Goal: Browse casually: Explore the website without a specific task or goal

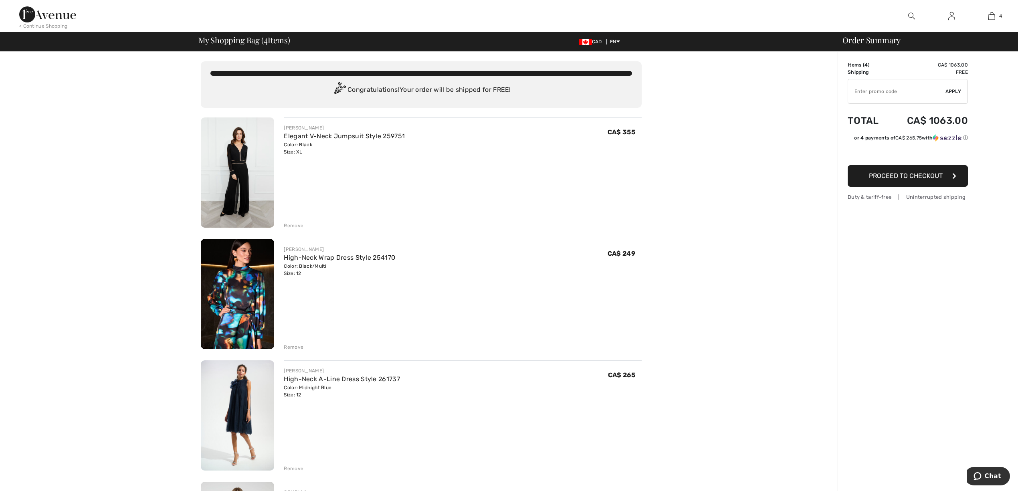
click at [289, 225] on div "Remove" at bounding box center [294, 225] width 20 height 7
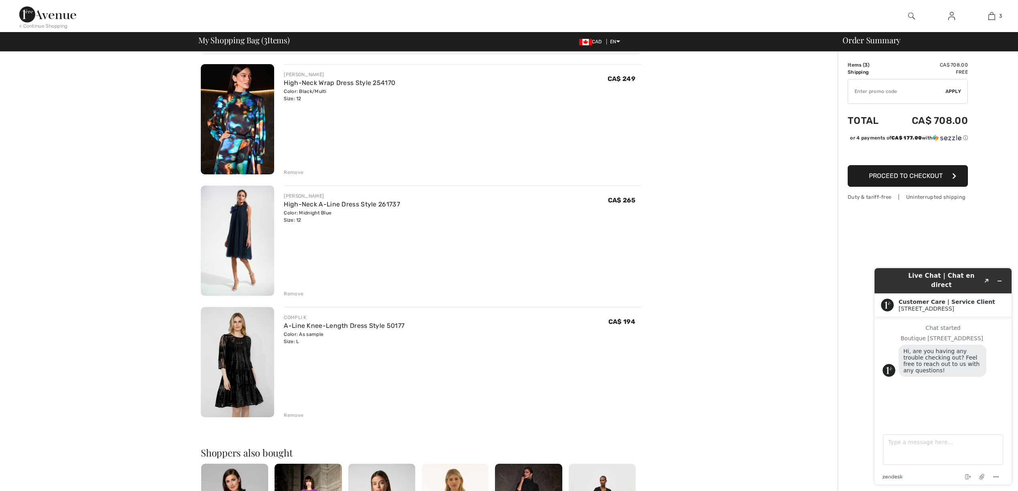
click at [297, 413] on div "Remove" at bounding box center [294, 414] width 20 height 7
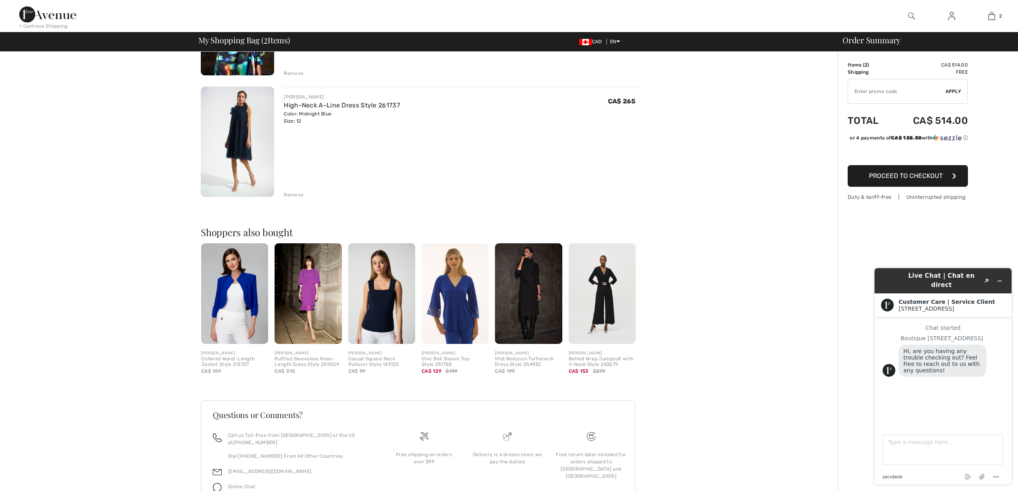
scroll to position [188, 0]
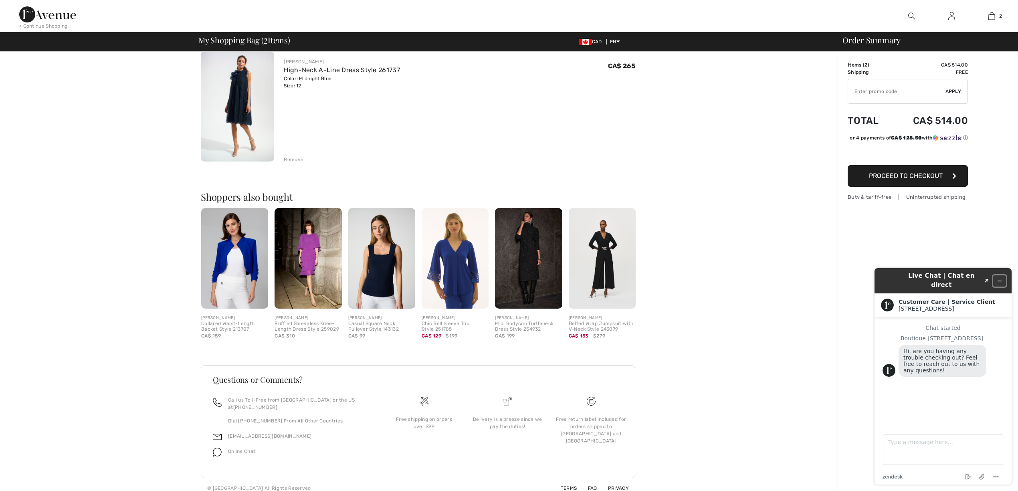
click at [1005, 277] on button "Minimize widget" at bounding box center [999, 280] width 13 height 11
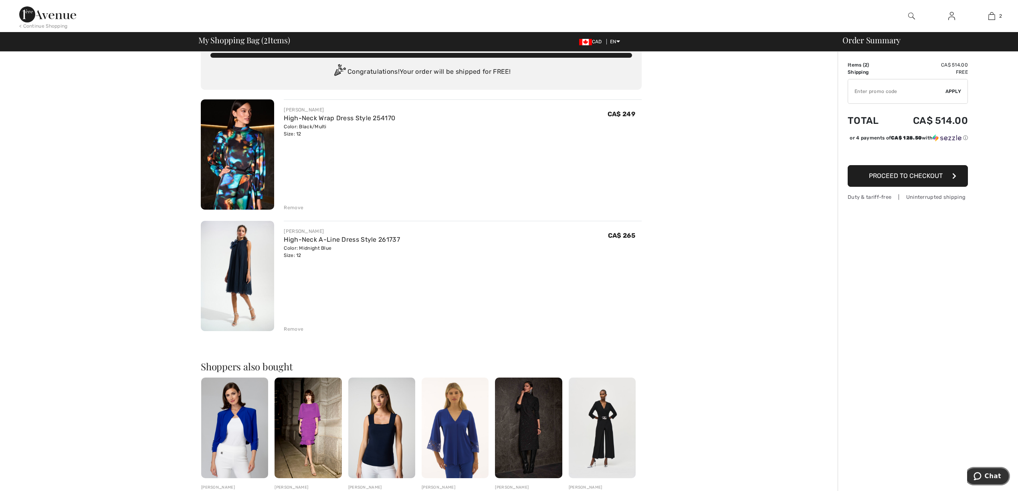
scroll to position [0, 0]
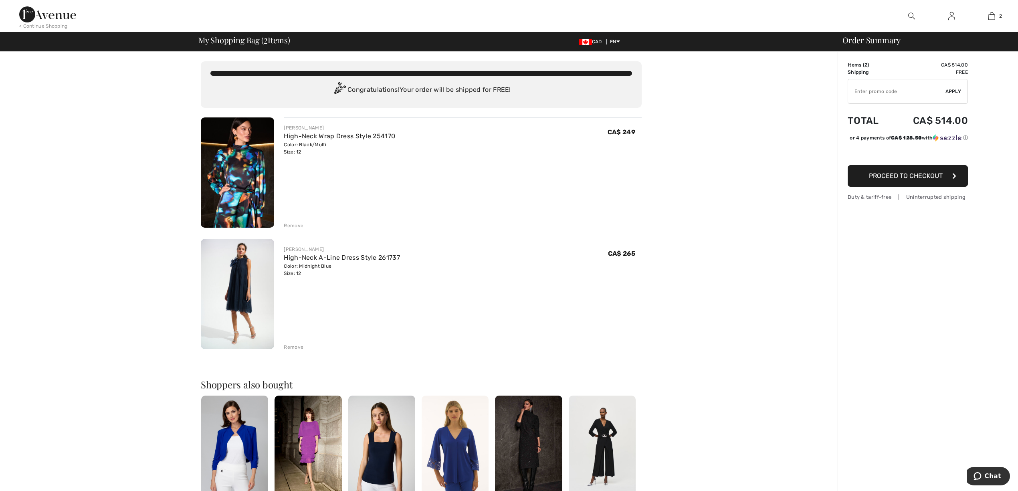
click at [42, 22] on img at bounding box center [47, 14] width 57 height 16
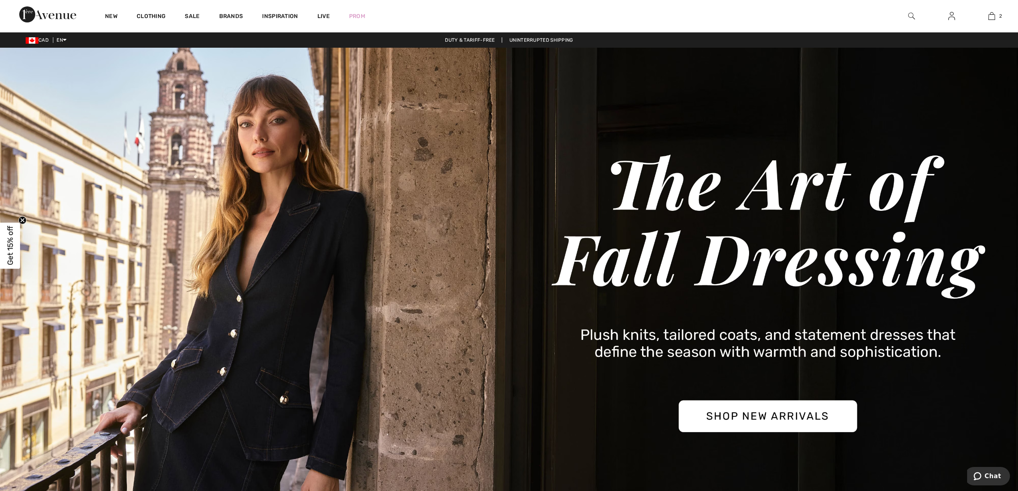
click at [771, 426] on img at bounding box center [509, 292] width 1018 height 488
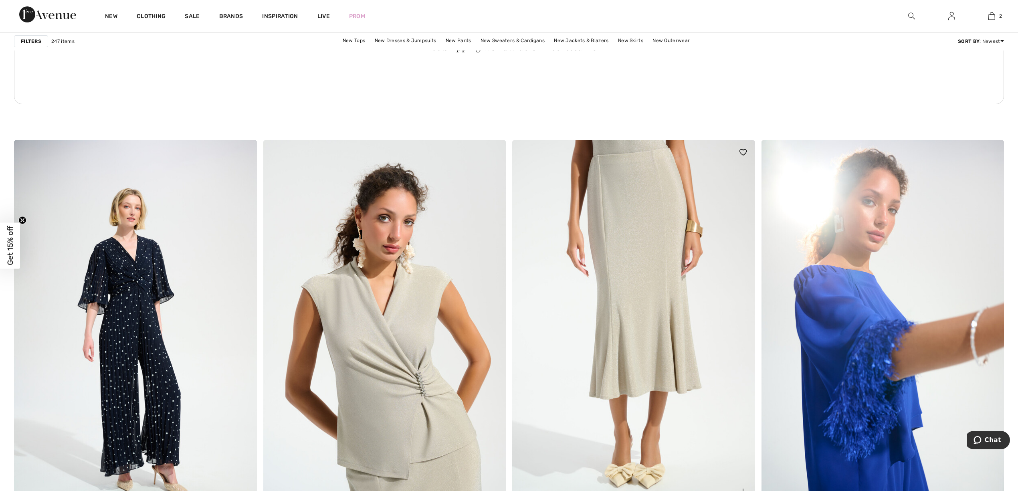
scroll to position [1496, 0]
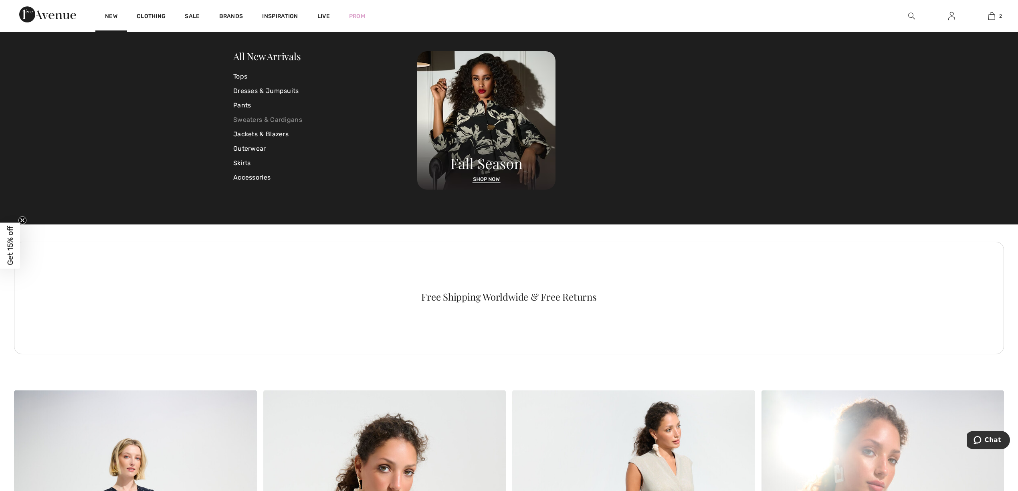
click at [263, 119] on link "Sweaters & Cardigans" at bounding box center [325, 120] width 184 height 14
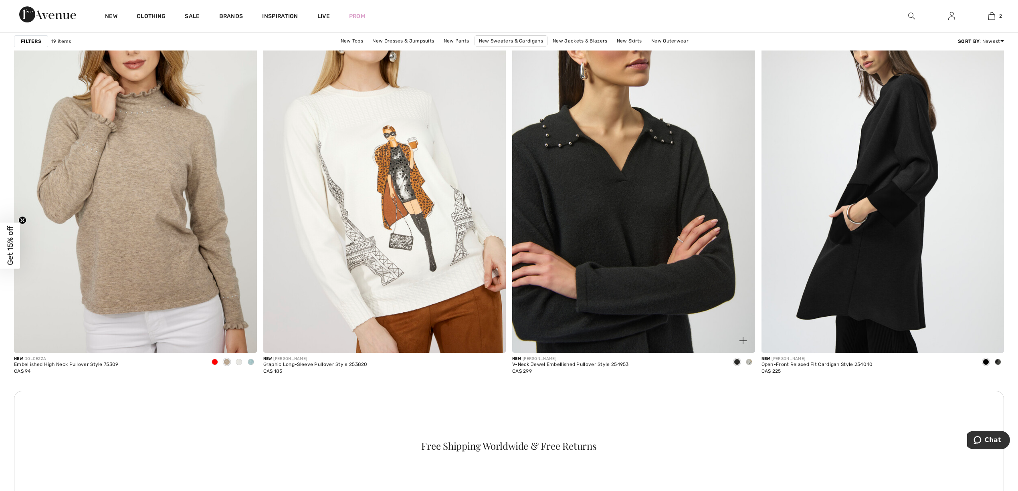
scroll to position [801, 0]
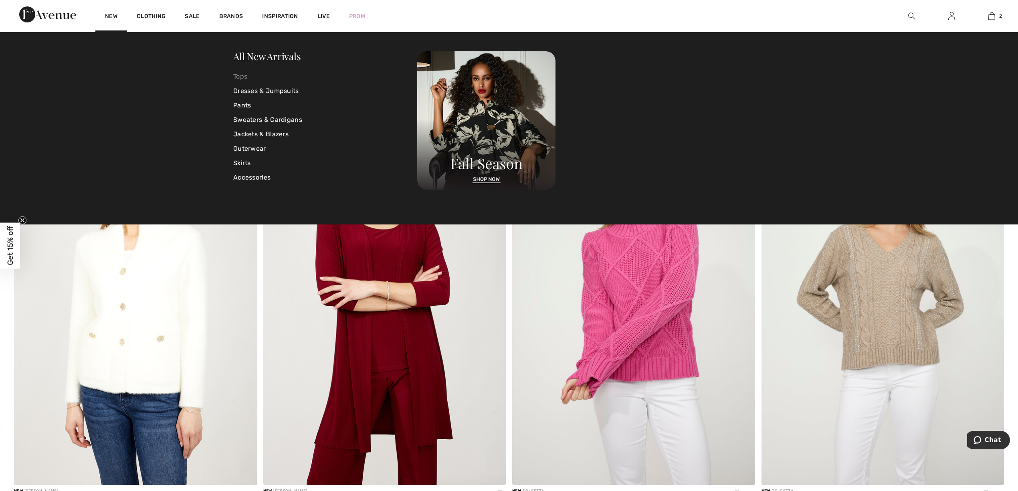
click at [238, 74] on link "Tops" at bounding box center [325, 76] width 184 height 14
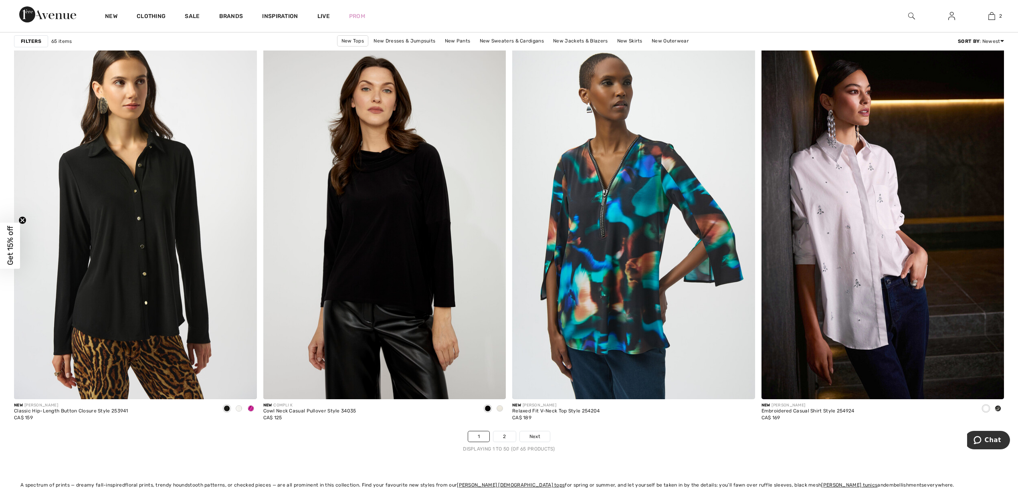
scroll to position [6037, 0]
